Goal: Information Seeking & Learning: Learn about a topic

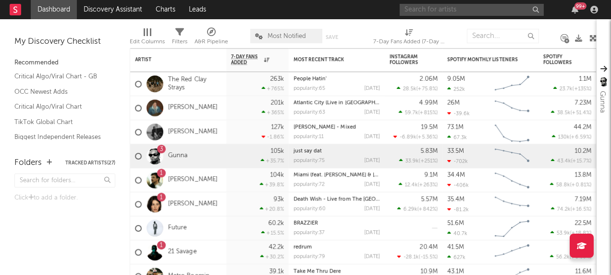
click at [425, 11] on input "text" at bounding box center [472, 10] width 144 height 12
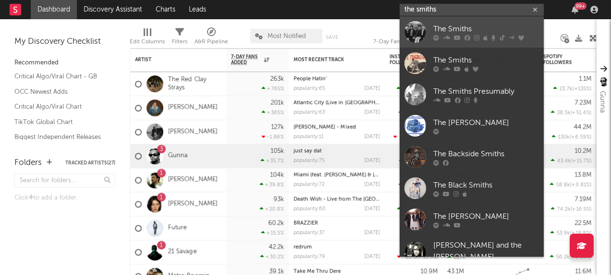
type input "the smiths"
click at [415, 27] on div at bounding box center [415, 32] width 22 height 22
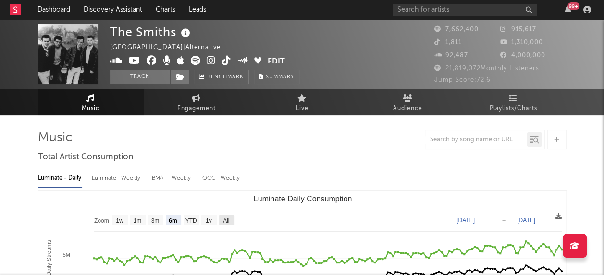
click at [228, 218] on text "All" at bounding box center [226, 220] width 6 height 7
select select "All"
type input "[DATE]"
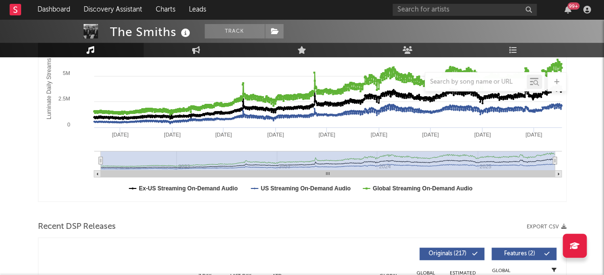
scroll to position [110, 0]
